Goal: Navigation & Orientation: Find specific page/section

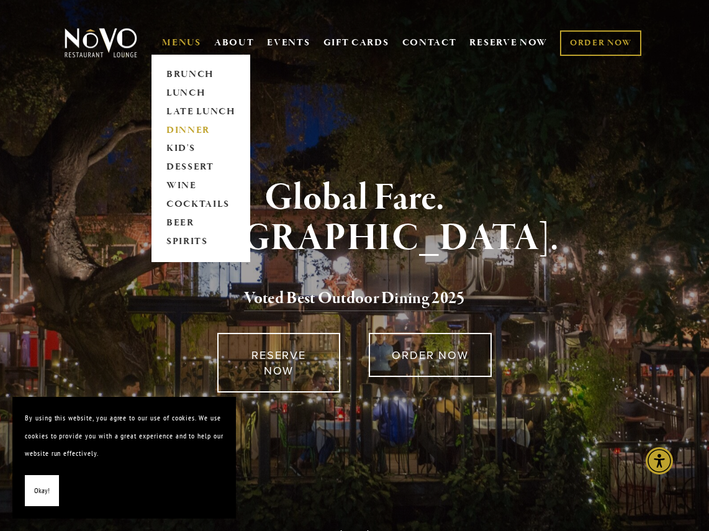
click at [184, 132] on link "DINNER" at bounding box center [201, 130] width 78 height 19
